Goal: Use online tool/utility: Utilize a website feature to perform a specific function

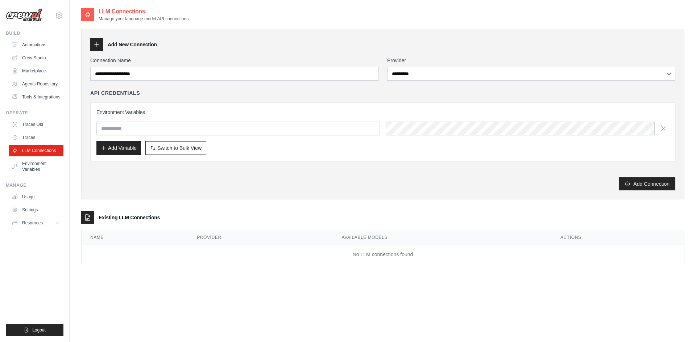
select select "*********"
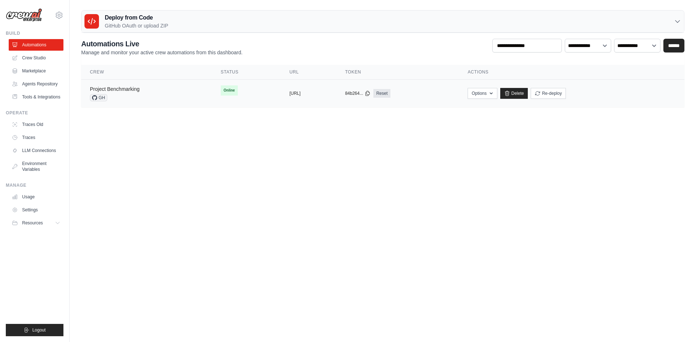
click at [123, 88] on link "Project Benchmarking" at bounding box center [115, 89] width 50 height 6
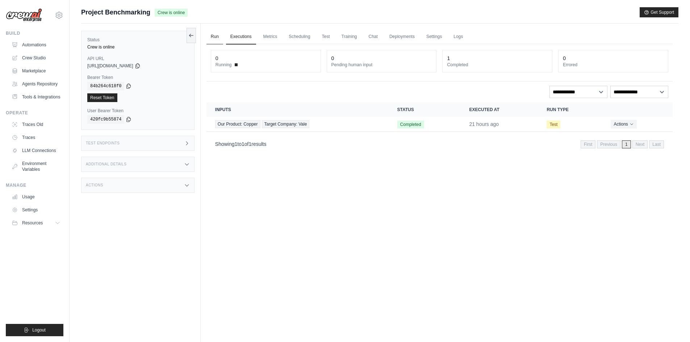
click at [215, 33] on link "Run" at bounding box center [215, 36] width 17 height 15
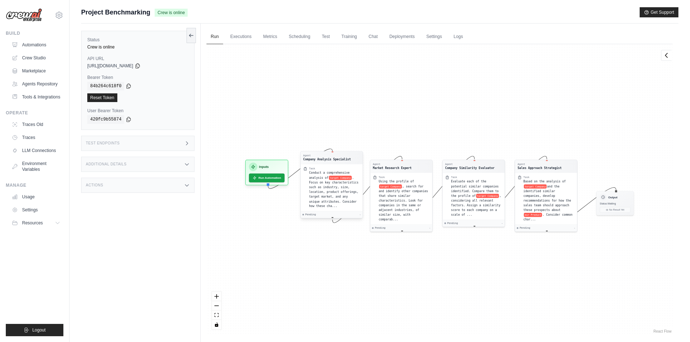
click at [329, 162] on div "Agent Company Analysis Specialist" at bounding box center [332, 158] width 62 height 13
click at [475, 187] on div "Evaluate each of the potential similar companies identified. Compare them to th…" at bounding box center [476, 198] width 51 height 38
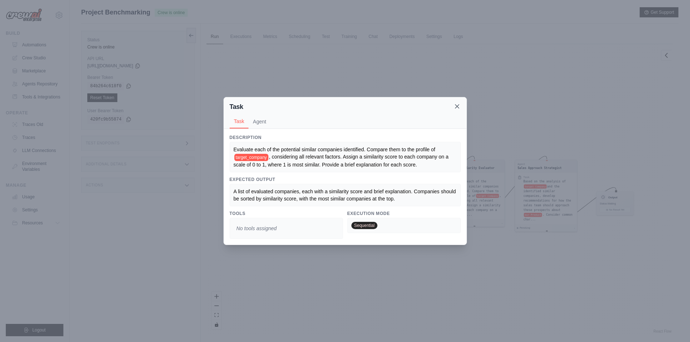
click at [456, 107] on icon at bounding box center [457, 106] width 7 height 7
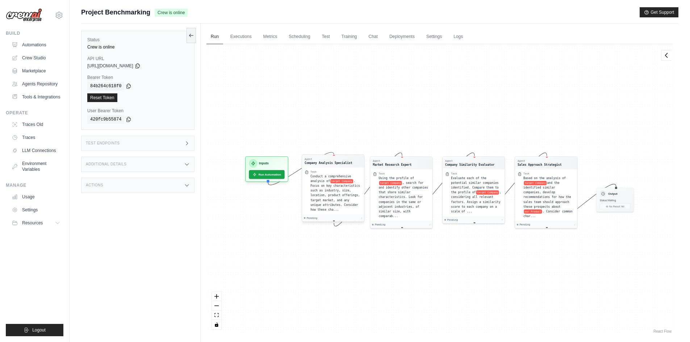
click at [356, 156] on div "Agent Company Analysis Specialist" at bounding box center [333, 161] width 62 height 13
